Goal: Obtain resource: Obtain resource

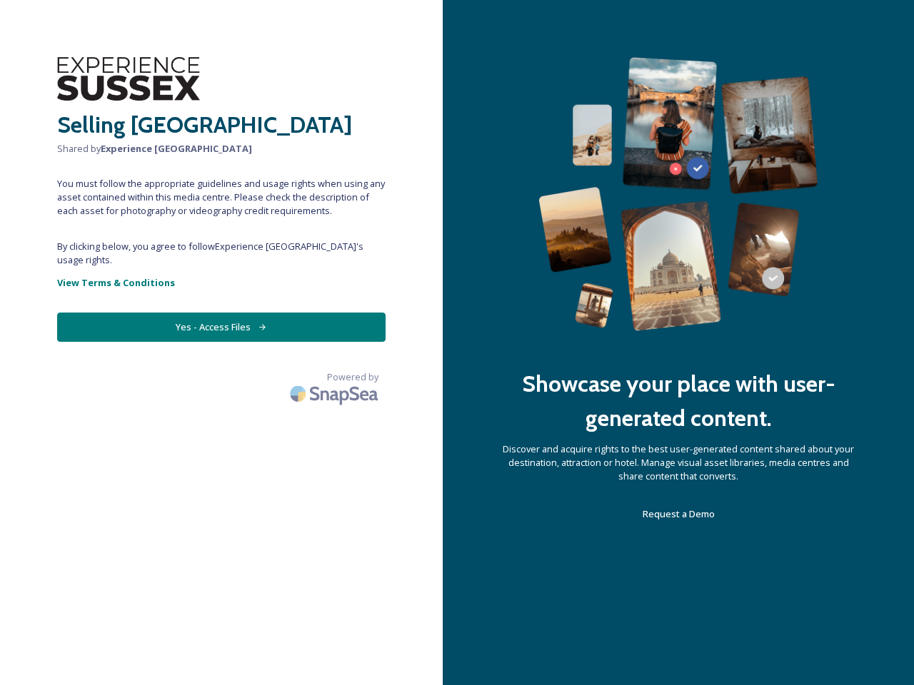
click at [457, 343] on div "Showcase your place with user-generated content. Discover and acquire rights to…" at bounding box center [678, 342] width 471 height 685
click at [221, 313] on button "Yes - Access Files" at bounding box center [221, 327] width 328 height 29
click at [335, 377] on img at bounding box center [336, 394] width 100 height 34
click at [457, 343] on div "Showcase your place with user-generated content. Discover and acquire rights to…" at bounding box center [678, 342] width 471 height 685
click at [221, 313] on button "Yes - Access Files" at bounding box center [221, 327] width 328 height 29
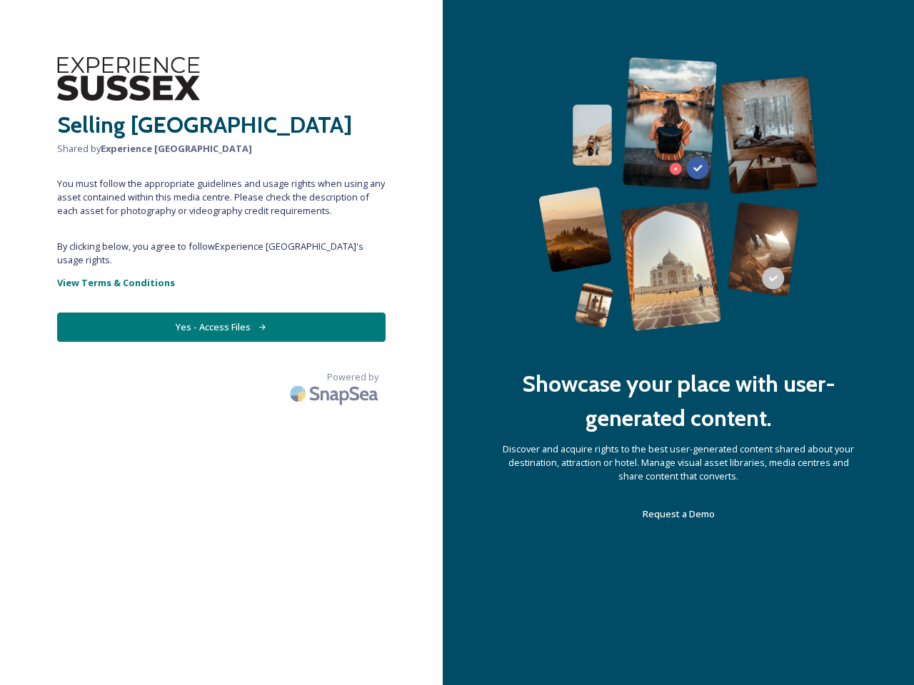
click at [335, 377] on img at bounding box center [336, 394] width 100 height 34
